Goal: Find specific page/section: Find specific page/section

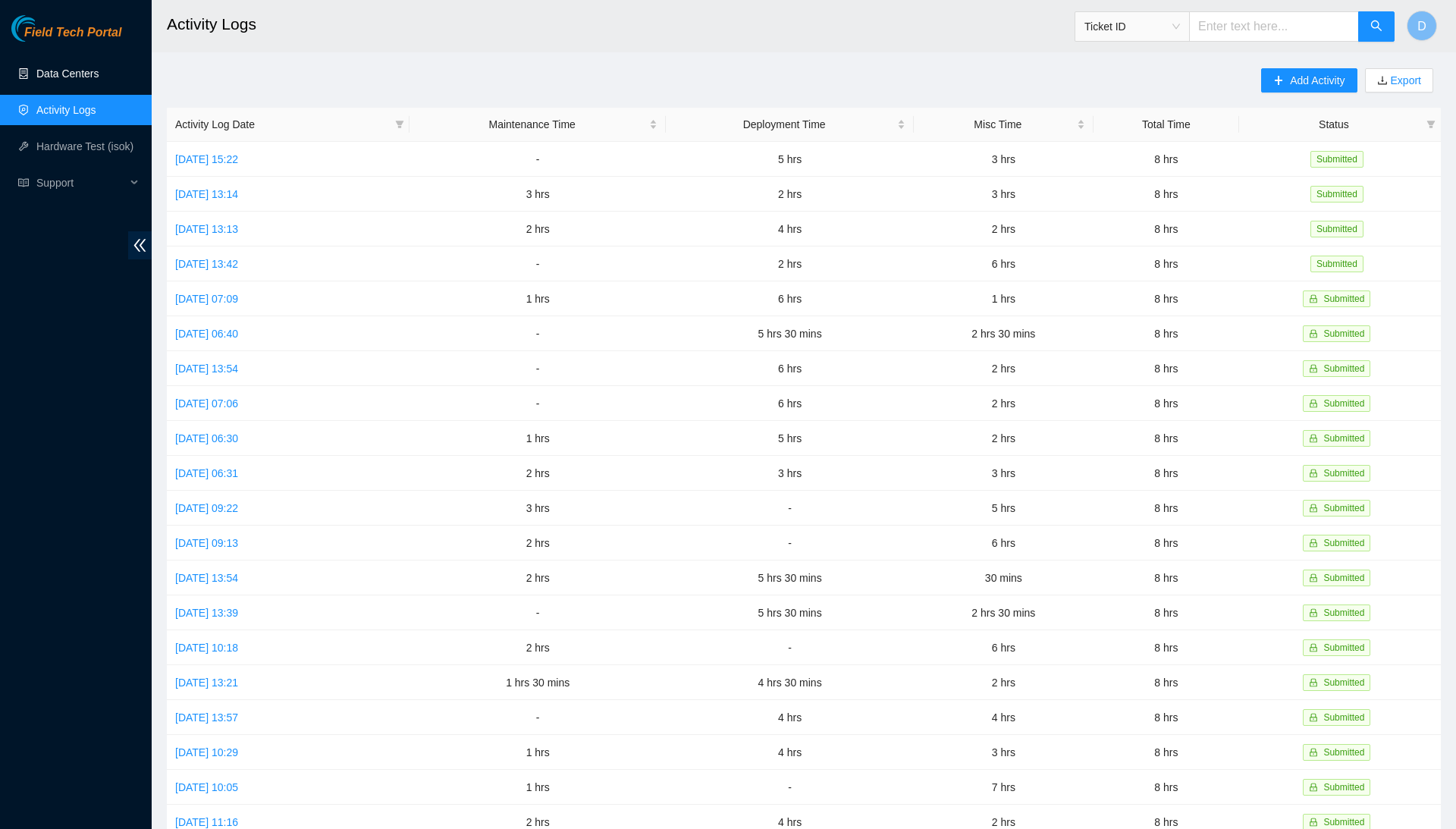
click at [88, 72] on link "Data Centers" at bounding box center [68, 73] width 62 height 12
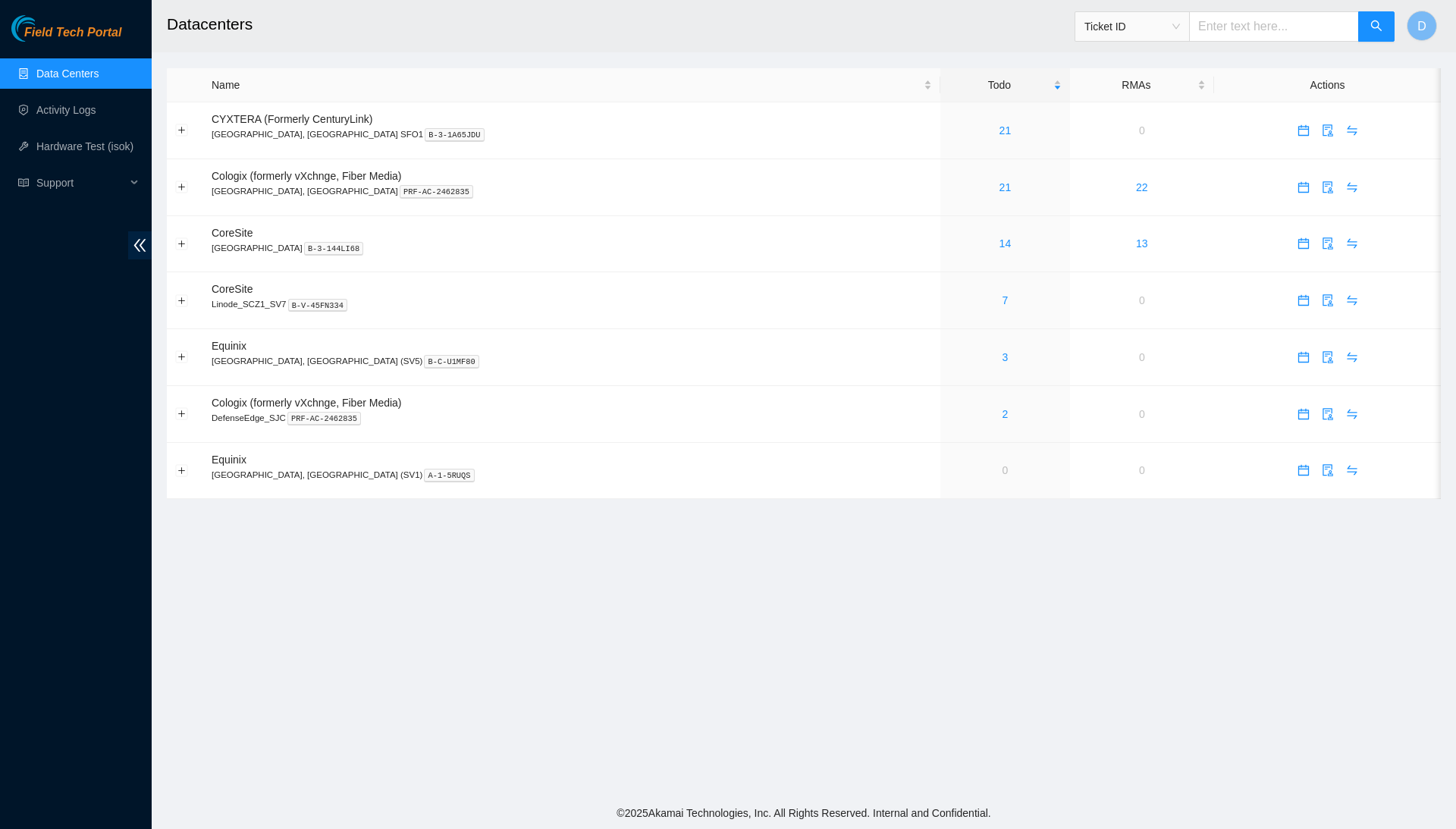
click at [957, 1] on h2 "Datacenters" at bounding box center [665, 24] width 998 height 49
click at [863, 624] on main "Datacenters Ticket ID D Name Todo RMAs Actions CYXTERA (Formerly CenturyLink) […" at bounding box center [803, 398] width 1305 height 797
